Goal: Task Accomplishment & Management: Manage account settings

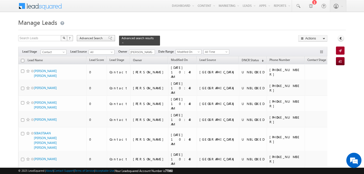
click at [97, 39] on span "Advanced Search" at bounding box center [92, 38] width 25 height 5
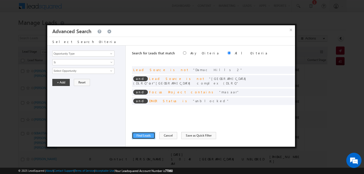
click at [153, 136] on button "Find Leads" at bounding box center [143, 135] width 23 height 7
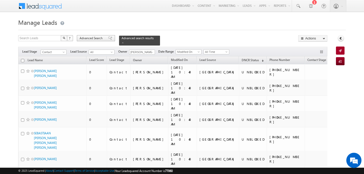
click at [102, 41] on div "Advanced Search" at bounding box center [96, 38] width 38 height 6
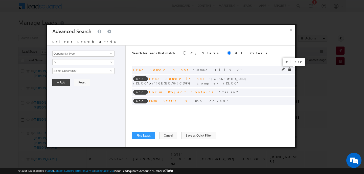
click at [290, 69] on span at bounding box center [290, 70] width 4 height 4
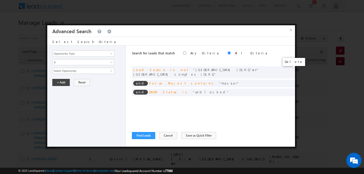
click at [0, 0] on span at bounding box center [0, 0] width 0 height 0
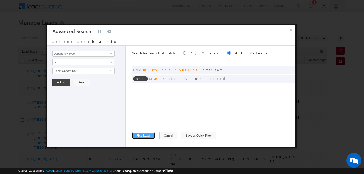
click at [139, 138] on button "Find Leads" at bounding box center [143, 135] width 23 height 7
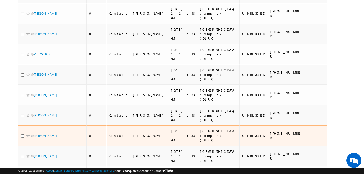
scroll to position [4002, 0]
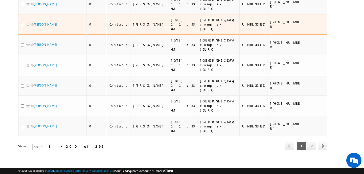
drag, startPoint x: 139, startPoint y: 138, endPoint x: 126, endPoint y: 191, distance: 54.3
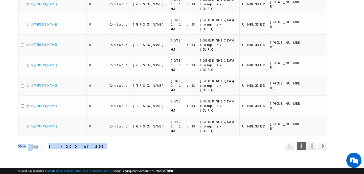
click at [141, 140] on div "Refresh first prev 1 2 next last 1 - 200 of 295" at bounding box center [173, 143] width 310 height 15
drag, startPoint x: 141, startPoint y: 140, endPoint x: 110, endPoint y: 191, distance: 59.2
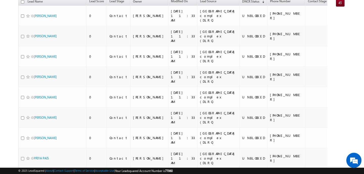
scroll to position [0, 0]
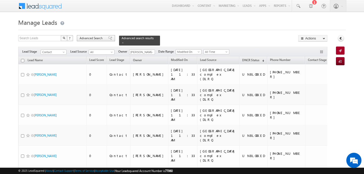
click at [82, 38] on span "Advanced Search" at bounding box center [92, 38] width 25 height 5
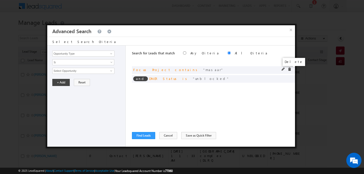
click at [289, 69] on span at bounding box center [290, 70] width 4 height 4
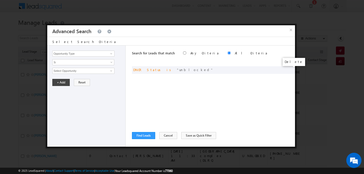
click at [0, 0] on span at bounding box center [0, 0] width 0 height 0
click at [294, 30] on button "×" at bounding box center [291, 29] width 8 height 9
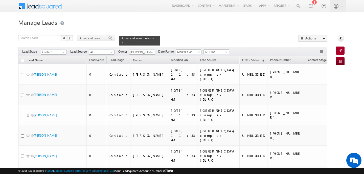
click at [91, 40] on span "Advanced Search" at bounding box center [92, 38] width 25 height 5
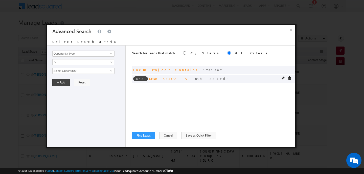
click at [287, 77] on div at bounding box center [288, 78] width 12 height 5
click at [288, 77] on span at bounding box center [290, 78] width 4 height 4
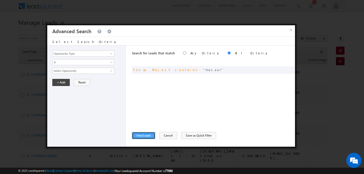
click at [141, 136] on button "Find Leads" at bounding box center [143, 135] width 23 height 7
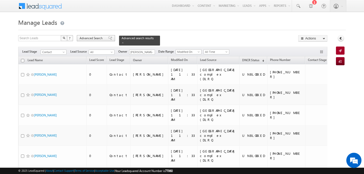
click at [99, 38] on span "Advanced Search" at bounding box center [92, 38] width 25 height 5
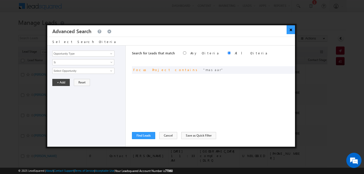
click at [291, 30] on button "×" at bounding box center [291, 29] width 8 height 9
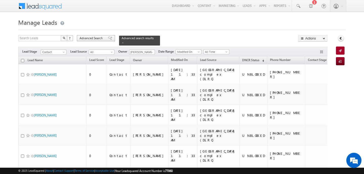
click at [93, 40] on span "Advanced Search" at bounding box center [92, 38] width 25 height 5
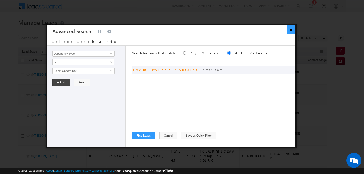
click at [293, 27] on button "×" at bounding box center [291, 29] width 8 height 9
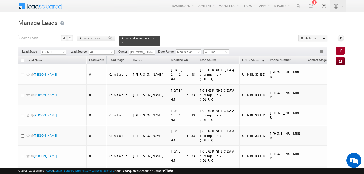
click at [96, 37] on span "Advanced Search" at bounding box center [92, 38] width 25 height 5
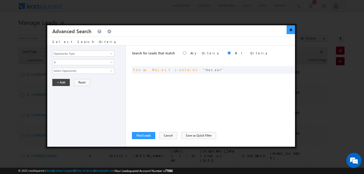
click at [289, 31] on button "×" at bounding box center [291, 29] width 8 height 9
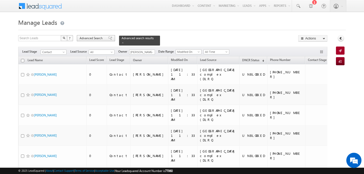
click at [90, 36] on span "Advanced Search" at bounding box center [92, 38] width 25 height 5
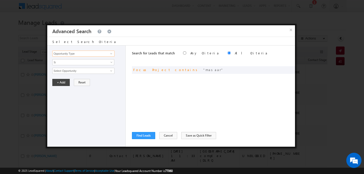
click at [75, 53] on input "Opportunity Type" at bounding box center [83, 54] width 62 height 6
click at [72, 63] on link "DNCR Status" at bounding box center [83, 64] width 62 height 6
type input "DNCR Status"
click at [72, 63] on span "Is" at bounding box center [80, 62] width 55 height 5
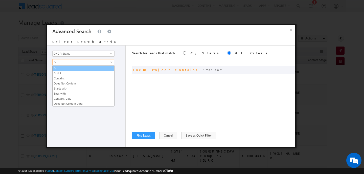
click at [73, 69] on link "Is" at bounding box center [84, 68] width 62 height 5
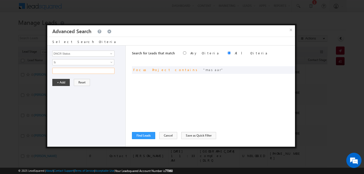
click at [71, 71] on input "text" at bounding box center [83, 71] width 62 height 6
type input "unblocked"
click at [62, 81] on button "+ Add" at bounding box center [60, 82] width 17 height 7
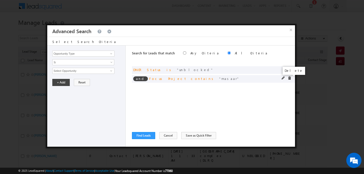
click at [290, 77] on span at bounding box center [290, 78] width 4 height 4
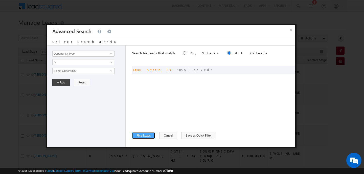
click at [146, 133] on button "Find Leads" at bounding box center [143, 135] width 23 height 7
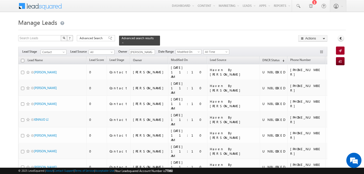
click at [23, 59] on input "checkbox" at bounding box center [22, 60] width 3 height 3
checkbox input "true"
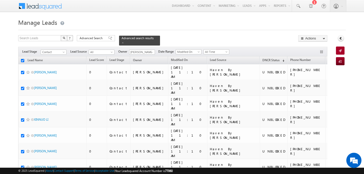
checkbox input "true"
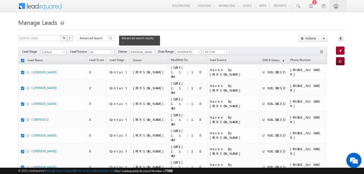
checkbox input "true"
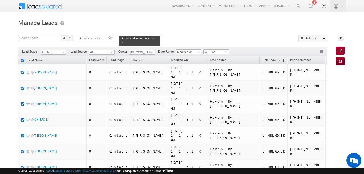
checkbox input "true"
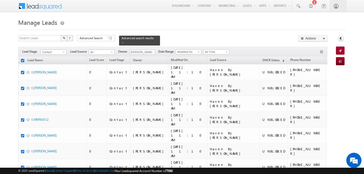
checkbox input "true"
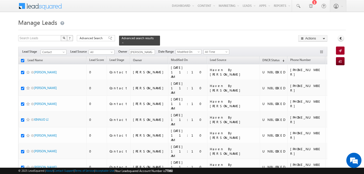
checkbox input "true"
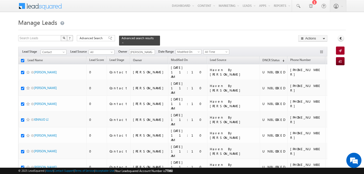
checkbox input "true"
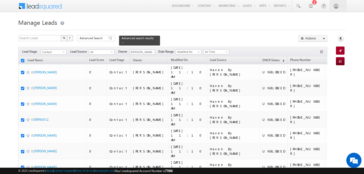
checkbox input "true"
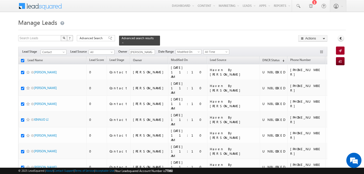
checkbox input "true"
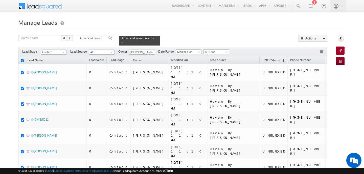
checkbox input "true"
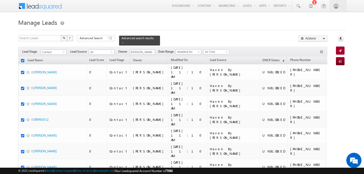
checkbox input "true"
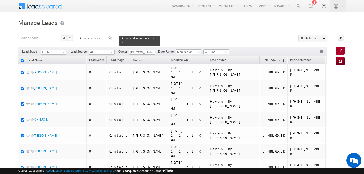
checkbox input "true"
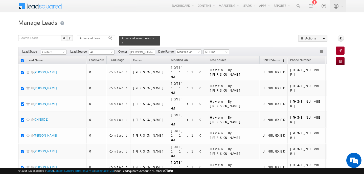
checkbox input "true"
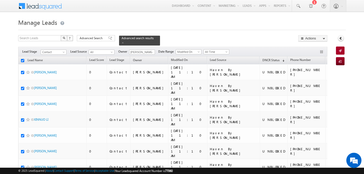
checkbox input "true"
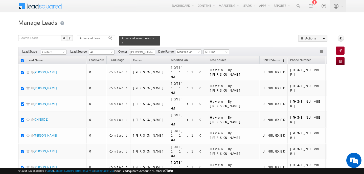
checkbox input "true"
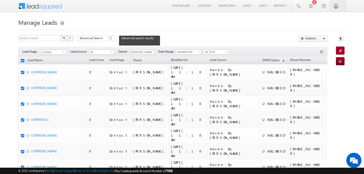
checkbox input "true"
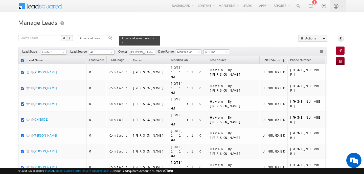
checkbox input "true"
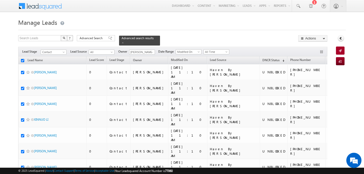
checkbox input "true"
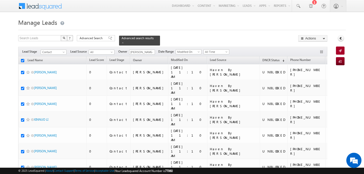
checkbox input "true"
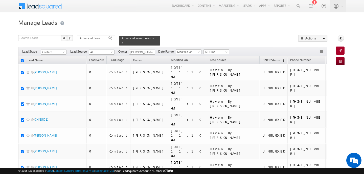
checkbox input "true"
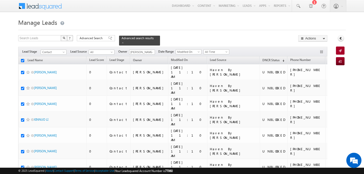
checkbox input "true"
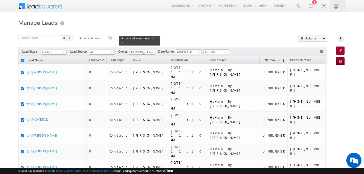
checkbox input "true"
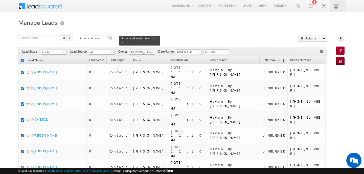
checkbox input "true"
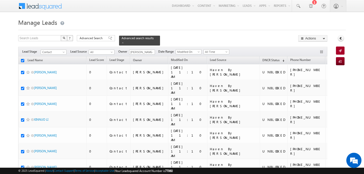
checkbox input "true"
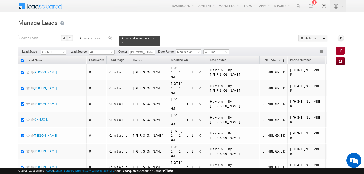
checkbox input "true"
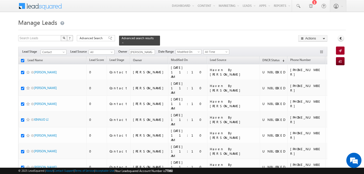
checkbox input "true"
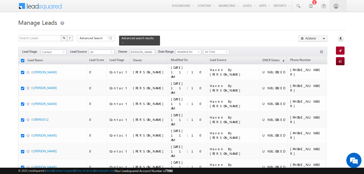
checkbox input "true"
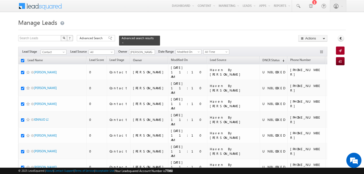
checkbox input "true"
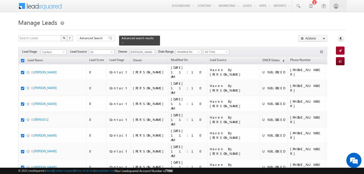
checkbox input "true"
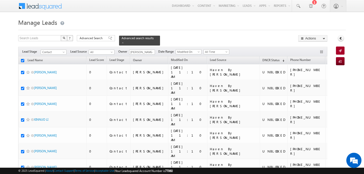
checkbox input "true"
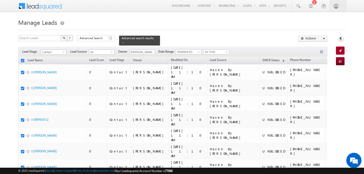
checkbox input "true"
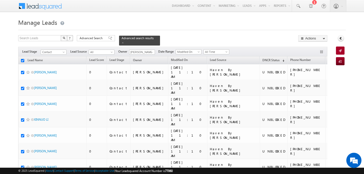
checkbox input "true"
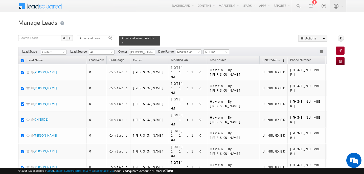
checkbox input "true"
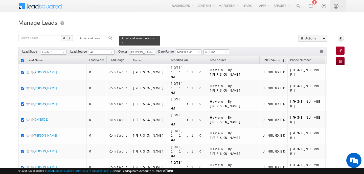
checkbox input "true"
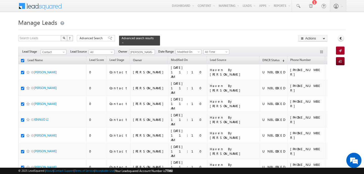
checkbox input "true"
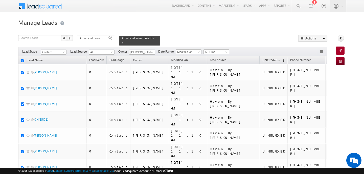
checkbox input "true"
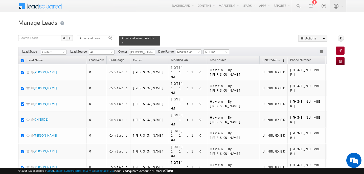
checkbox input "true"
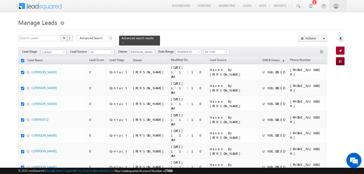
checkbox input "true"
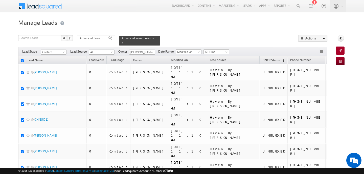
checkbox input "true"
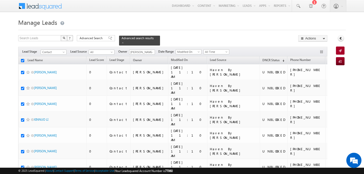
checkbox input "true"
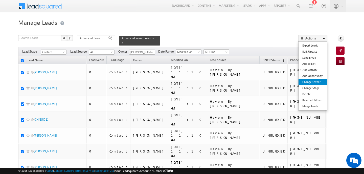
click at [311, 82] on link "Change Owner" at bounding box center [313, 82] width 29 height 6
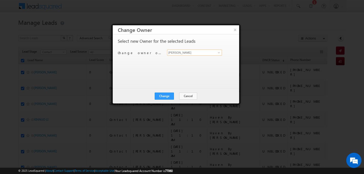
click at [178, 53] on input "[PERSON_NAME]" at bounding box center [194, 53] width 55 height 6
click at [174, 58] on link "[PERSON_NAME] [PERSON_NAME][EMAIL_ADDRESS][PERSON_NAME][DOMAIN_NAME]" at bounding box center [194, 61] width 55 height 10
click at [169, 95] on button "Change" at bounding box center [164, 96] width 19 height 7
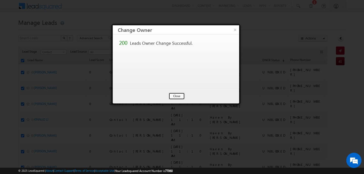
click at [174, 95] on button "Close" at bounding box center [177, 96] width 16 height 7
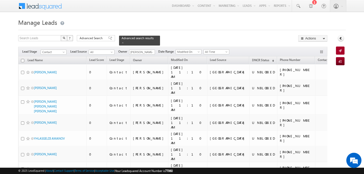
click at [23, 59] on input "checkbox" at bounding box center [22, 60] width 3 height 3
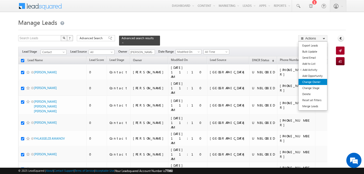
click at [312, 79] on link "Change Owner" at bounding box center [313, 82] width 29 height 6
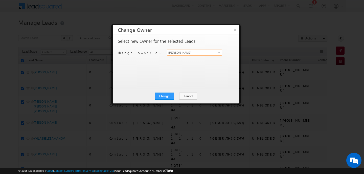
click at [175, 52] on input "[PERSON_NAME]" at bounding box center [194, 53] width 55 height 6
click at [172, 59] on link "[PERSON_NAME] [PERSON_NAME][EMAIL_ADDRESS][DOMAIN_NAME]" at bounding box center [194, 61] width 55 height 10
click at [171, 96] on button "Change" at bounding box center [164, 96] width 19 height 7
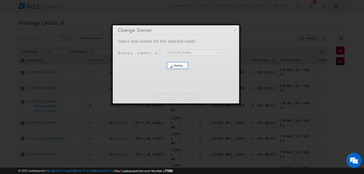
click at [171, 96] on div at bounding box center [176, 64] width 127 height 78
click at [0, 0] on button "Close" at bounding box center [0, 0] width 0 height 0
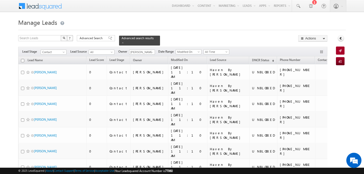
click at [23, 59] on input "checkbox" at bounding box center [22, 60] width 3 height 3
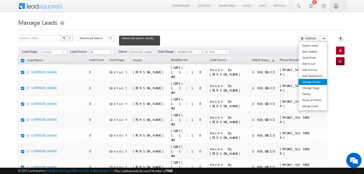
click at [306, 85] on link "Change Owner" at bounding box center [313, 82] width 29 height 6
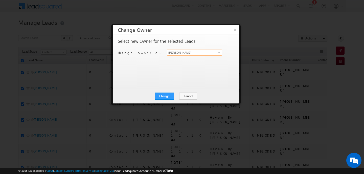
click at [186, 51] on input "[PERSON_NAME]" at bounding box center [194, 53] width 55 height 6
click at [184, 59] on link "[PERSON_NAME] [PERSON_NAME][EMAIL_ADDRESS][PERSON_NAME][DOMAIN_NAME]" at bounding box center [194, 61] width 55 height 10
click at [171, 93] on button "Change" at bounding box center [164, 96] width 19 height 7
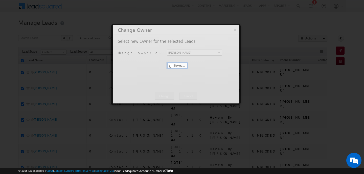
click at [171, 93] on div at bounding box center [176, 64] width 127 height 78
click at [0, 0] on button "Close" at bounding box center [0, 0] width 0 height 0
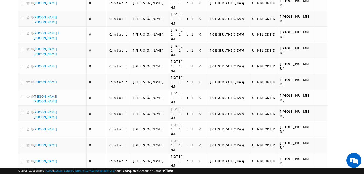
scroll to position [28, 0]
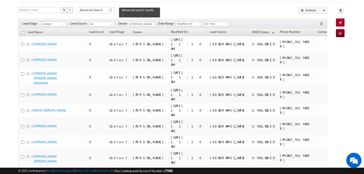
click at [23, 31] on input "checkbox" at bounding box center [22, 32] width 3 height 3
checkbox input "true"
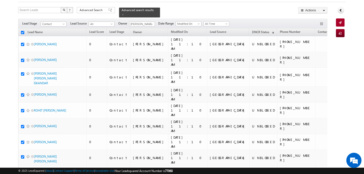
checkbox input "true"
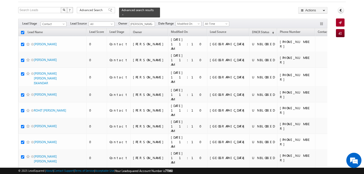
checkbox input "true"
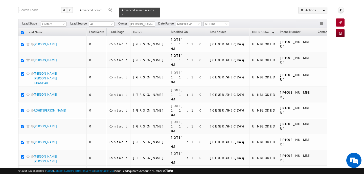
checkbox input "true"
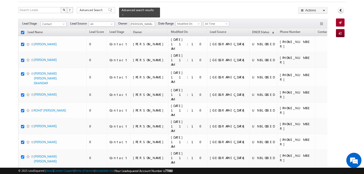
checkbox input "true"
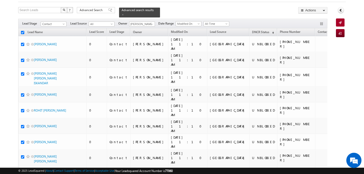
checkbox input "true"
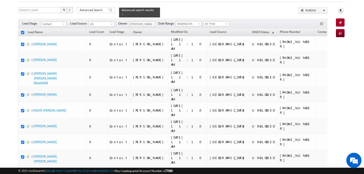
checkbox input "true"
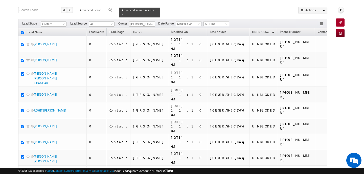
checkbox input "true"
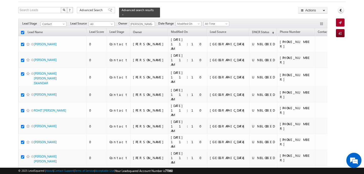
checkbox input "true"
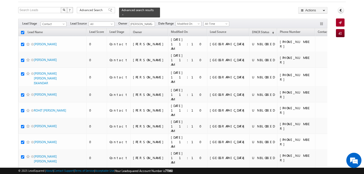
checkbox input "true"
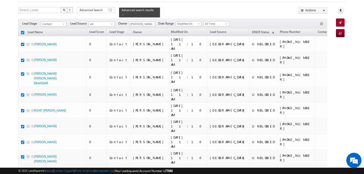
checkbox input "true"
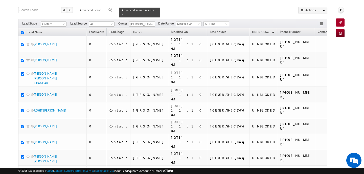
checkbox input "true"
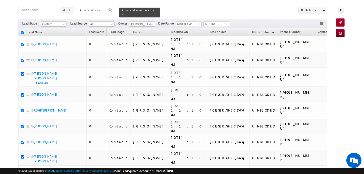
checkbox input "true"
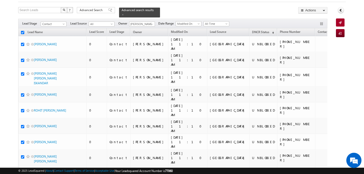
checkbox input "true"
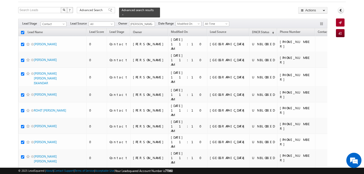
checkbox input "true"
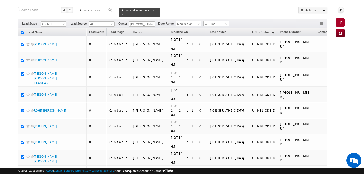
checkbox input "true"
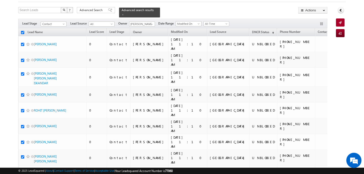
checkbox input "true"
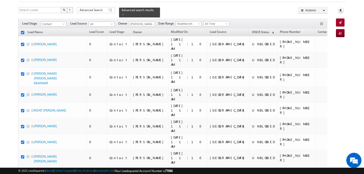
checkbox input "true"
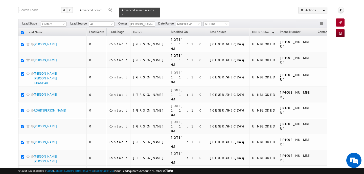
checkbox input "true"
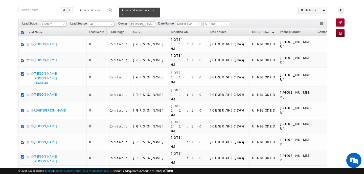
checkbox input "true"
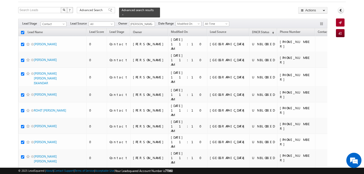
checkbox input "true"
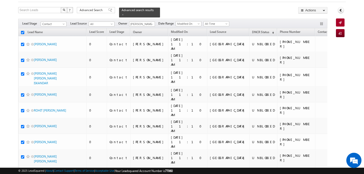
checkbox input "true"
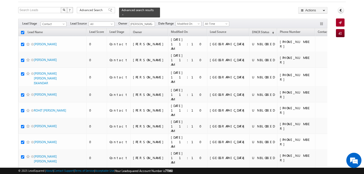
checkbox input "true"
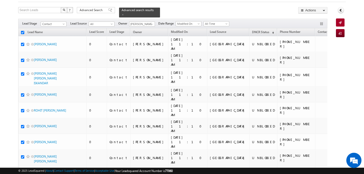
checkbox input "true"
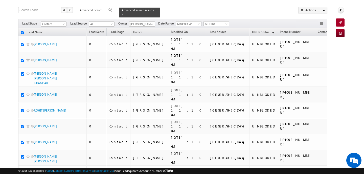
checkbox input "true"
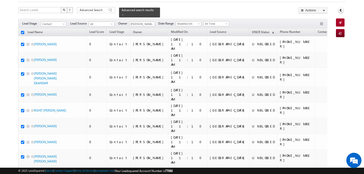
checkbox input "true"
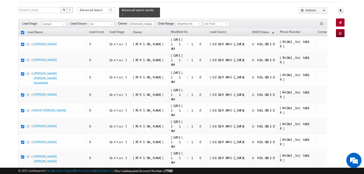
checkbox input "true"
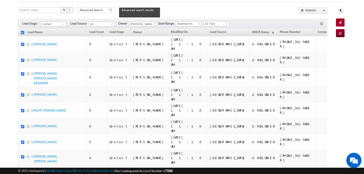
checkbox input "true"
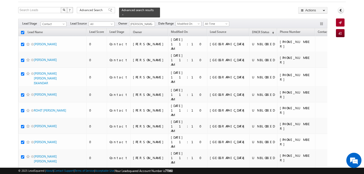
checkbox input "true"
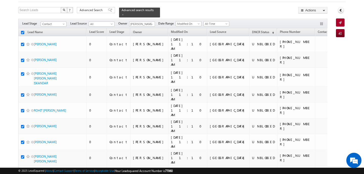
checkbox input "true"
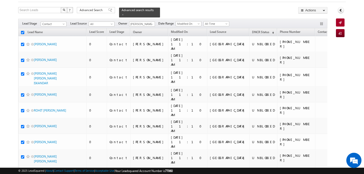
checkbox input "true"
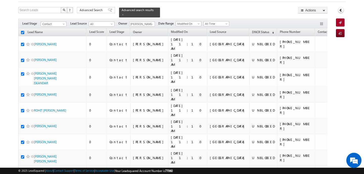
checkbox input "true"
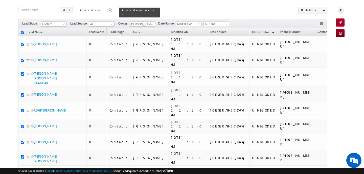
checkbox input "true"
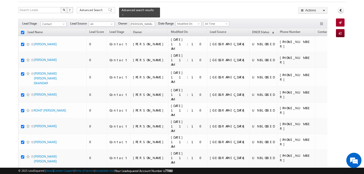
checkbox input "true"
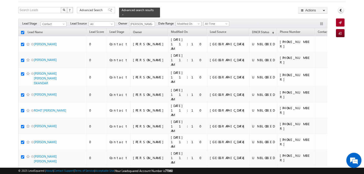
checkbox input "true"
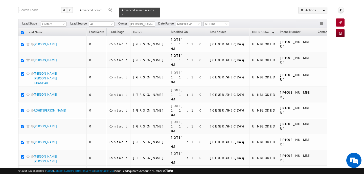
checkbox input "true"
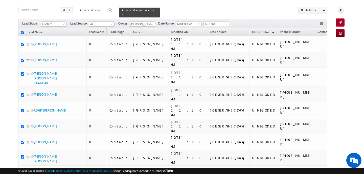
checkbox input "true"
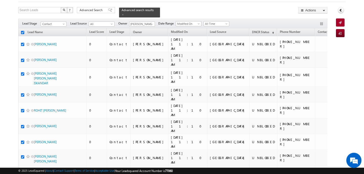
checkbox input "true"
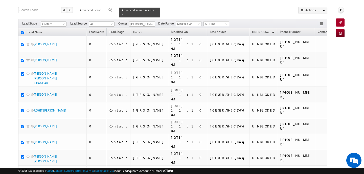
checkbox input "true"
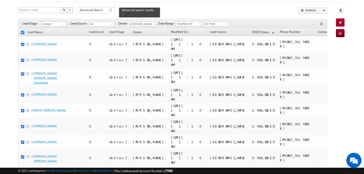
checkbox input "true"
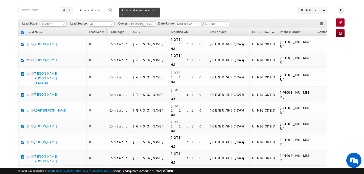
checkbox input "true"
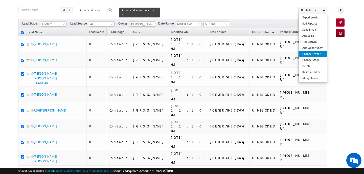
click at [316, 53] on link "Change Owner" at bounding box center [313, 54] width 29 height 6
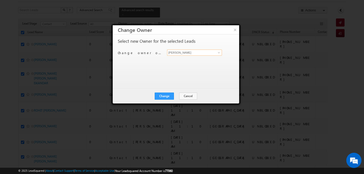
click at [188, 51] on input "[PERSON_NAME]" at bounding box center [194, 53] width 55 height 6
click at [176, 59] on link "MEHFOOZA MEMON mehfooza.memon@indglobal.ae" at bounding box center [194, 61] width 55 height 10
click at [165, 99] on button "Change" at bounding box center [164, 96] width 19 height 7
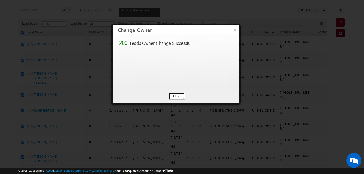
click at [180, 95] on button "Close" at bounding box center [177, 96] width 16 height 7
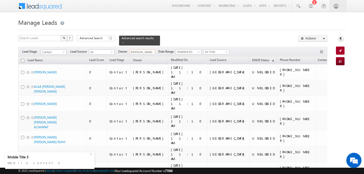
click at [141, 51] on input "[PERSON_NAME]" at bounding box center [142, 52] width 26 height 5
click at [142, 55] on link "[PERSON_NAME] [PERSON_NAME][EMAIL_ADDRESS][DOMAIN_NAME]" at bounding box center [154, 60] width 51 height 10
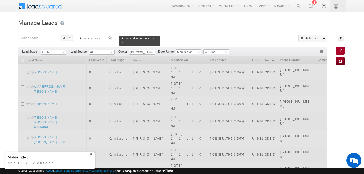
click at [92, 154] on div "+" at bounding box center [92, 154] width 6 height 6
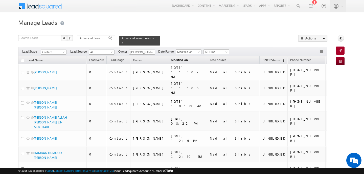
click at [171, 58] on span "Modified On" at bounding box center [179, 60] width 17 height 4
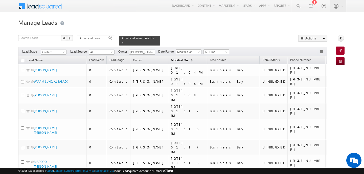
click at [171, 58] on span "Modified On" at bounding box center [179, 60] width 17 height 4
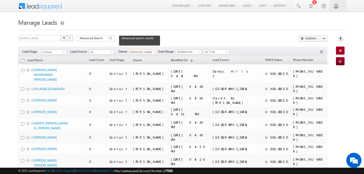
click at [144, 50] on input "[PERSON_NAME]" at bounding box center [142, 52] width 26 height 5
click at [147, 55] on link "Ankit Singh ankitkumar.singh@indglobal.ae" at bounding box center [154, 60] width 51 height 10
type input "[PERSON_NAME]"
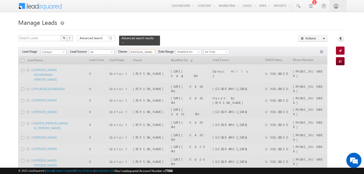
click at [23, 59] on input "checkbox" at bounding box center [22, 60] width 3 height 3
checkbox input "true"
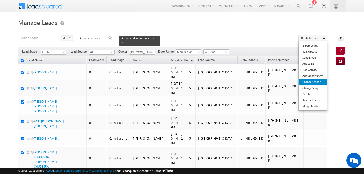
type input "[PERSON_NAME]"
click at [315, 83] on link "Change Owner" at bounding box center [313, 82] width 29 height 6
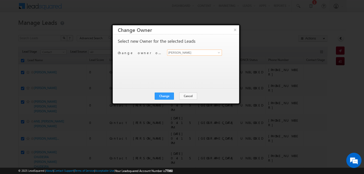
click at [194, 52] on input "[PERSON_NAME]" at bounding box center [194, 53] width 55 height 6
click at [197, 63] on span "[PERSON_NAME][EMAIL_ADDRESS][DOMAIN_NAME]" at bounding box center [192, 63] width 46 height 4
type input "[PERSON_NAME]"
click at [164, 96] on button "Change" at bounding box center [164, 96] width 19 height 7
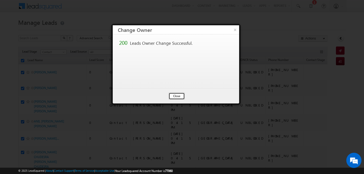
click at [175, 97] on button "Close" at bounding box center [177, 96] width 16 height 7
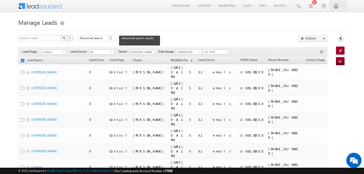
checkbox input "false"
